Goal: Task Accomplishment & Management: Manage account settings

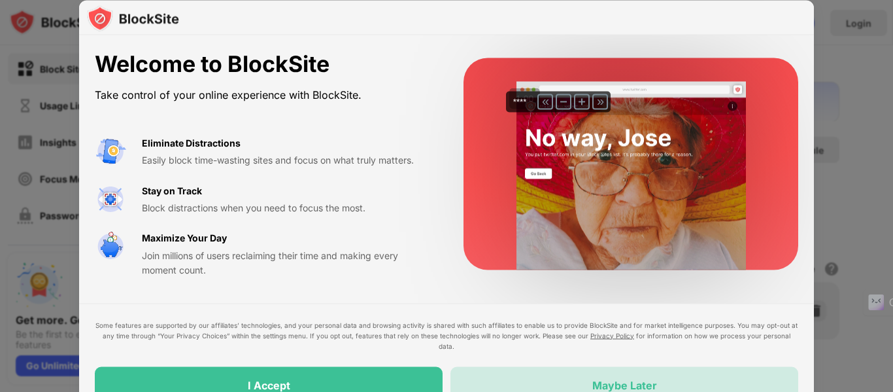
click at [533, 377] on div "Maybe Later" at bounding box center [624, 384] width 348 height 37
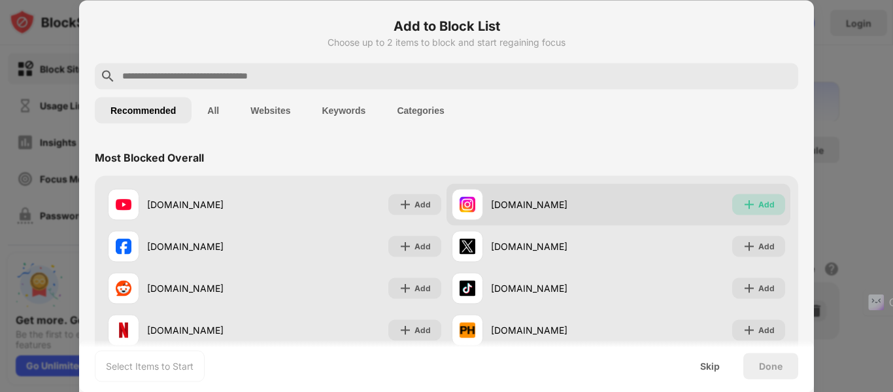
click at [743, 205] on img at bounding box center [749, 203] width 13 height 13
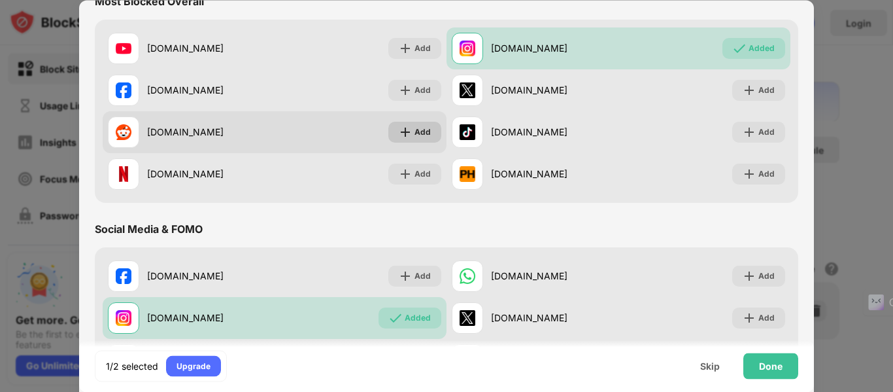
scroll to position [156, 0]
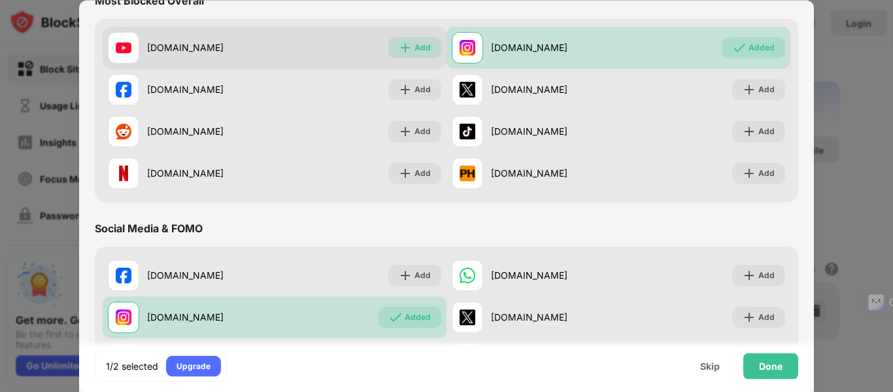
click at [415, 47] on div "Add" at bounding box center [422, 47] width 16 height 13
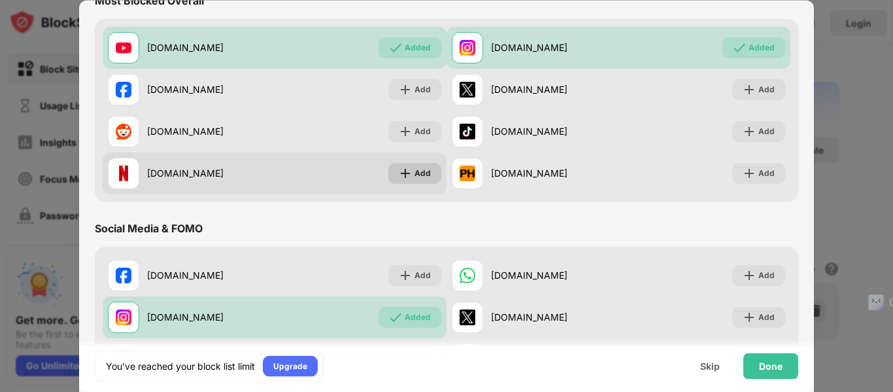
click at [420, 173] on div "Add" at bounding box center [422, 173] width 16 height 13
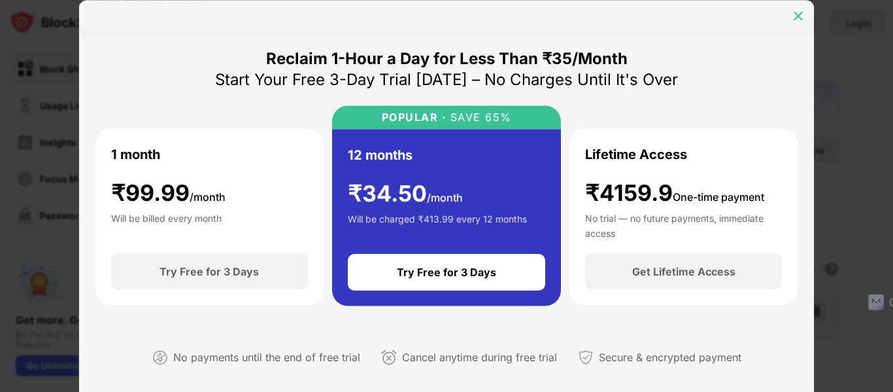
click at [803, 15] on img at bounding box center [798, 15] width 13 height 13
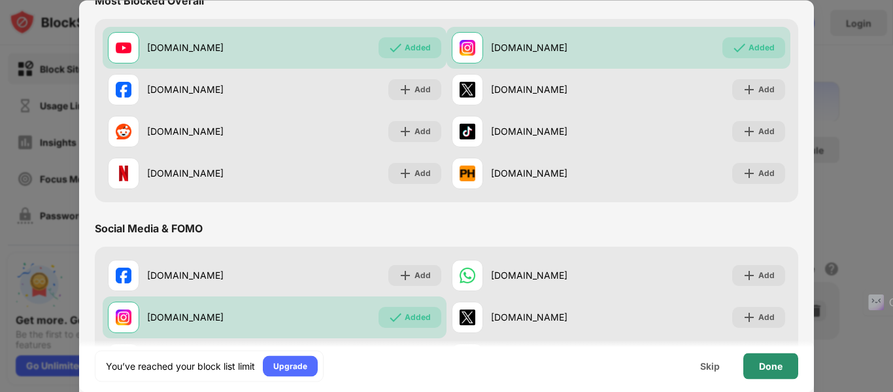
click at [782, 365] on div "Done" at bounding box center [771, 365] width 24 height 10
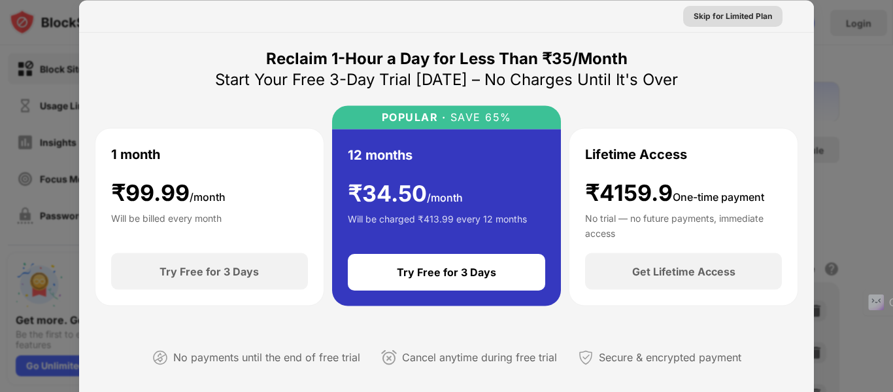
click at [739, 10] on div "Skip for Limited Plan" at bounding box center [733, 15] width 78 height 13
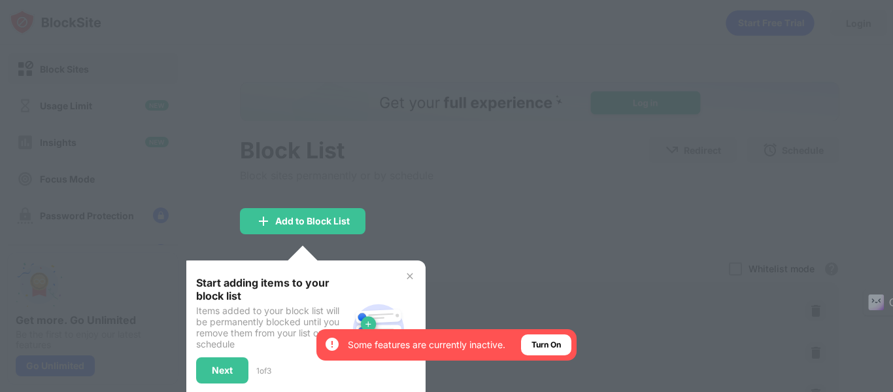
click at [504, 256] on div at bounding box center [446, 196] width 893 height 392
click at [307, 209] on div "Add to Block List" at bounding box center [303, 221] width 126 height 26
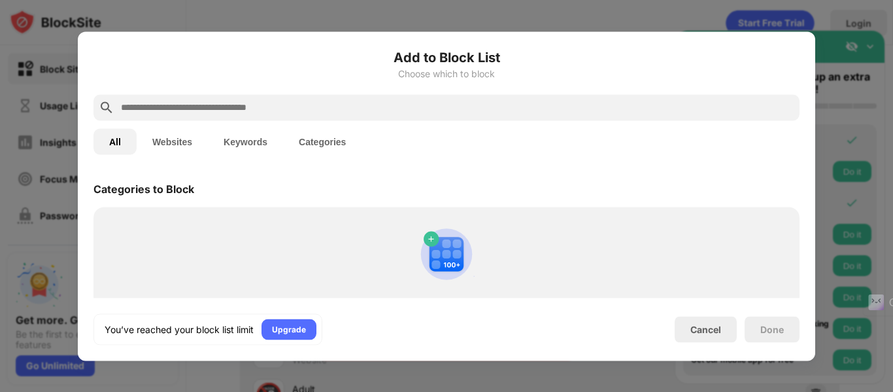
click at [686, 24] on div at bounding box center [446, 196] width 893 height 392
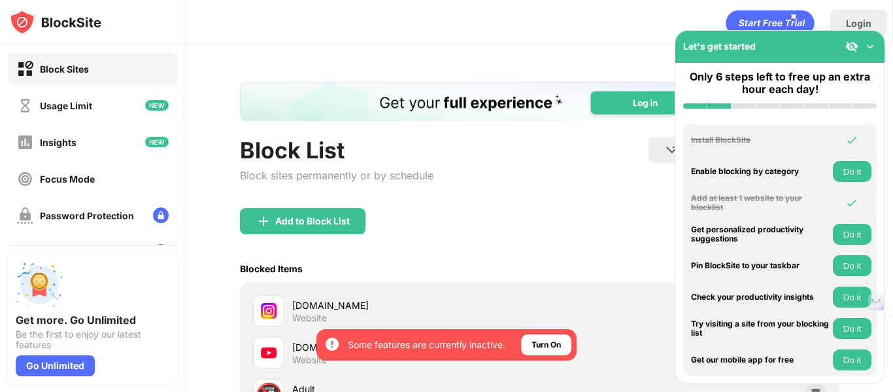
scroll to position [174, 0]
